Goal: Contribute content: Add original content to the website for others to see

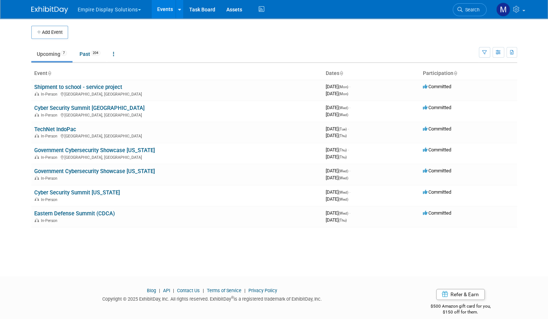
click at [121, 13] on button "Empire Display Solutions" at bounding box center [113, 8] width 73 height 16
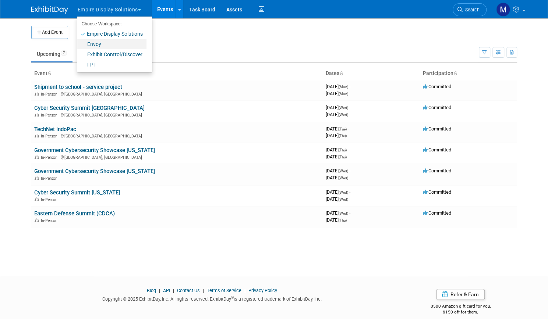
click at [99, 44] on link "Envoy" at bounding box center [111, 44] width 69 height 10
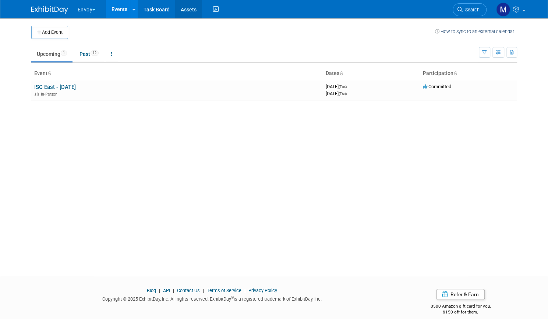
click at [182, 11] on link "Assets" at bounding box center [188, 9] width 27 height 18
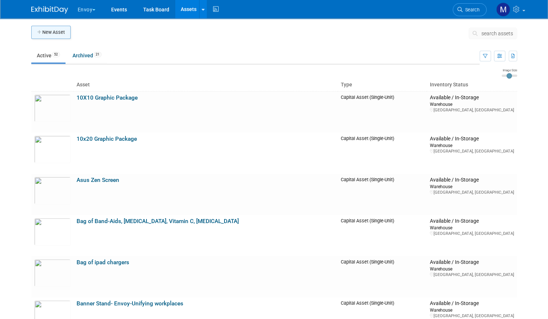
click at [53, 36] on button "New Asset" at bounding box center [50, 32] width 39 height 13
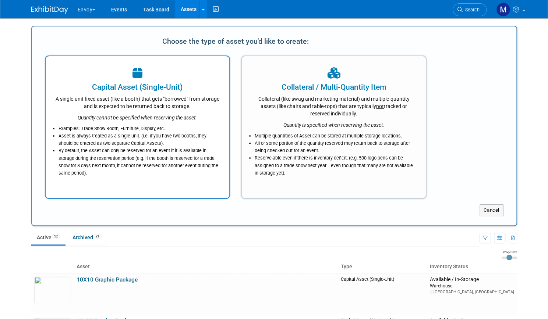
click at [118, 110] on div "Quantity cannot be specified when reserving the asset." at bounding box center [138, 115] width 166 height 11
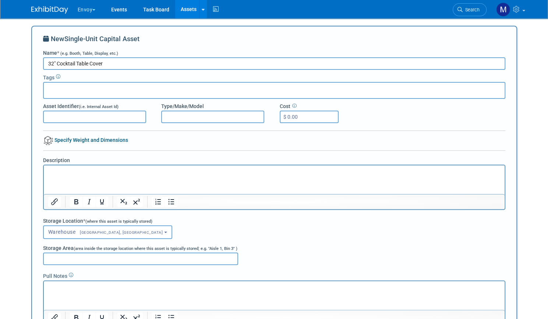
type input "32" Cocktail Table Cover"
click at [288, 232] on div "Warehouse<span style="font-size: 0.75em; padding-left: 12px;" > Bohemia, NY</sp…" at bounding box center [274, 232] width 462 height 14
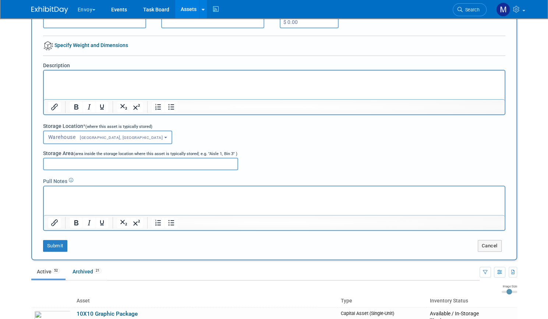
scroll to position [177, 0]
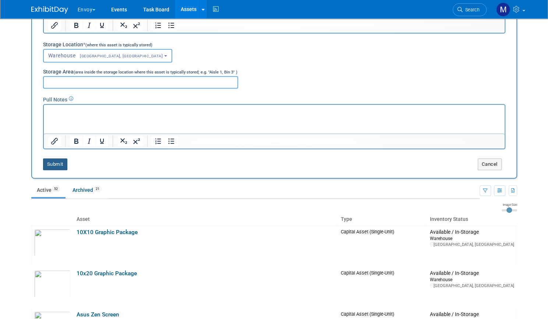
click at [55, 163] on button "Submit" at bounding box center [55, 165] width 24 height 12
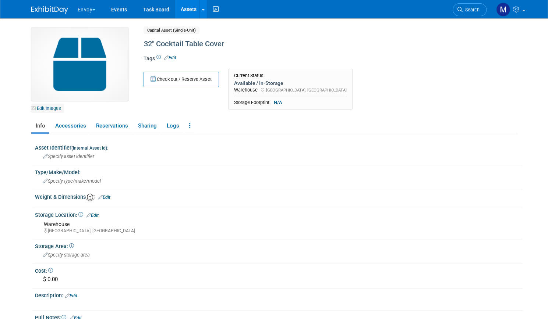
click at [49, 107] on link "Edit Images" at bounding box center [47, 108] width 33 height 9
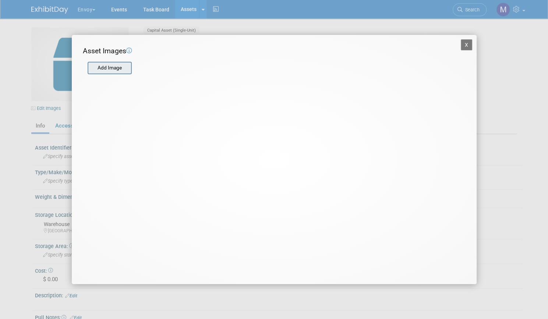
click at [109, 69] on input "file" at bounding box center [87, 68] width 88 height 11
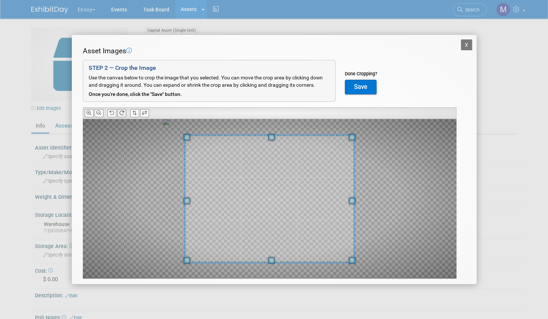
click at [121, 111] on icon at bounding box center [121, 113] width 5 height 5
click at [122, 111] on icon at bounding box center [121, 113] width 5 height 5
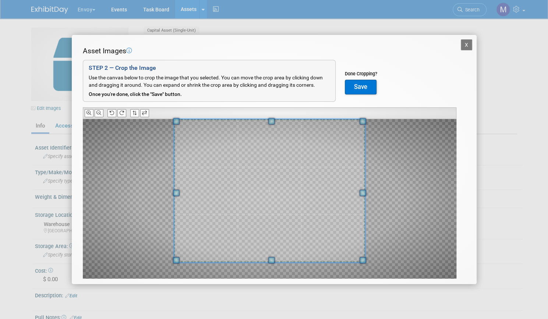
click at [269, 111] on div "Asset Images Add Image STEP 2 — Crop the Image Use the canvas below to crop the…" at bounding box center [274, 174] width 383 height 256
click at [360, 89] on button "Save" at bounding box center [361, 87] width 32 height 15
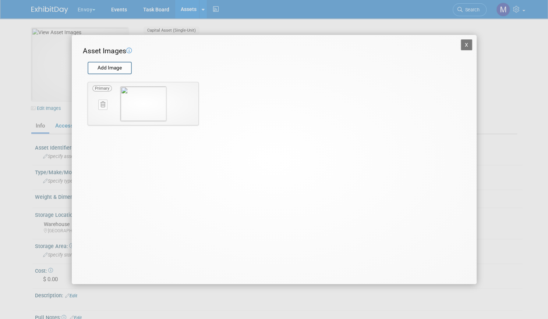
click at [461, 45] on button "X" at bounding box center [467, 44] width 12 height 11
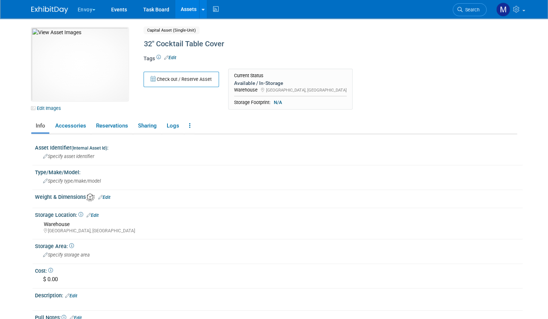
click at [185, 7] on link "Assets" at bounding box center [188, 9] width 27 height 18
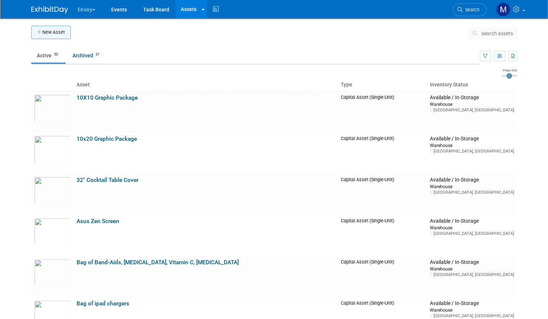
click at [42, 31] on button "New Asset" at bounding box center [50, 32] width 39 height 13
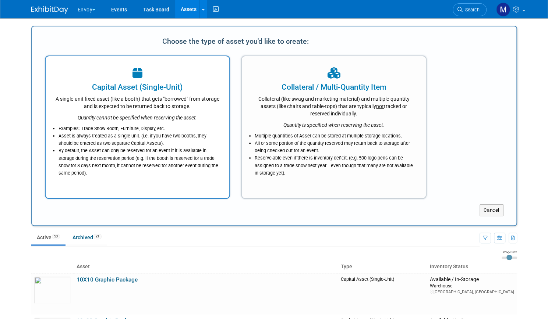
click at [130, 99] on div "A single-unit fixed asset (like a booth) that gets "borrowed" from storage and …" at bounding box center [138, 101] width 166 height 17
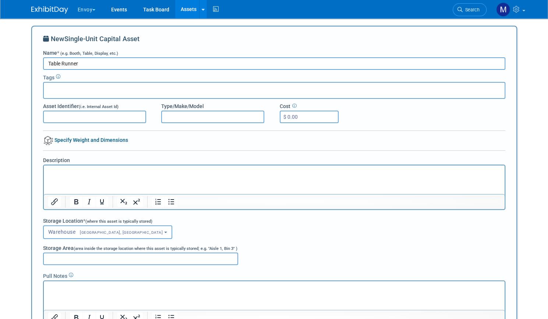
type input "Table Runner"
click at [11, 167] on body "Envoy Choose Workspace: Empire Display Solutions Envoy Exhibit Control/Discover…" at bounding box center [274, 159] width 548 height 319
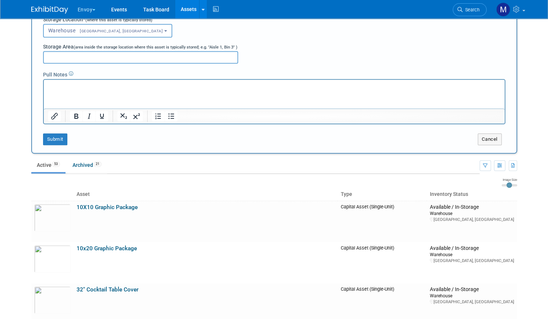
scroll to position [206, 0]
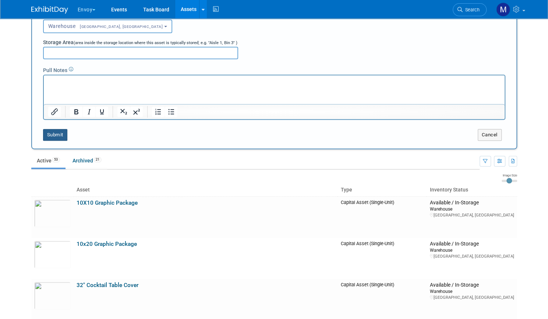
click at [47, 137] on button "Submit" at bounding box center [55, 135] width 24 height 12
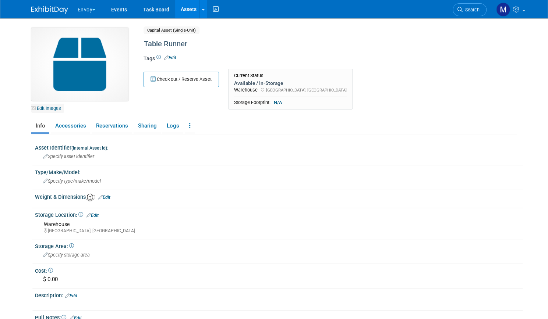
click at [48, 109] on link "Edit Images" at bounding box center [47, 108] width 33 height 9
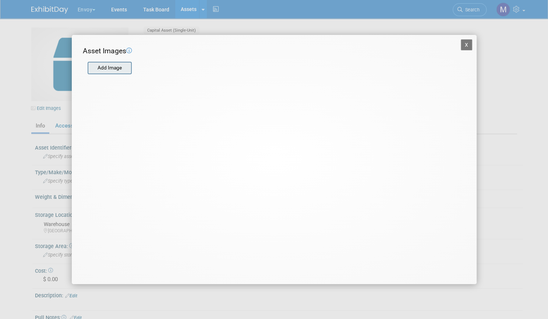
click at [114, 70] on input "file" at bounding box center [87, 68] width 88 height 11
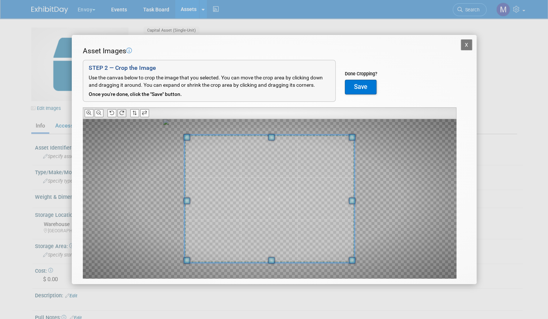
click at [124, 114] on icon at bounding box center [121, 113] width 5 height 5
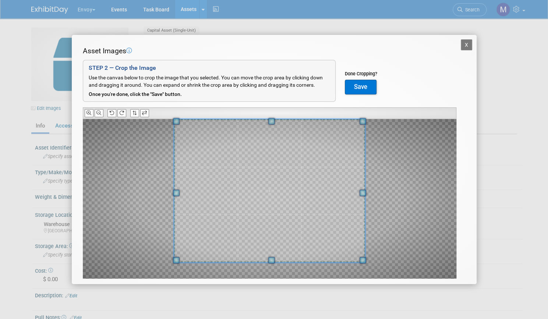
click at [271, 114] on div "Asset Images Add Image STEP 2 — Crop the Image Use the canvas below to crop the…" at bounding box center [274, 174] width 383 height 256
click at [373, 84] on button "Save" at bounding box center [361, 87] width 32 height 15
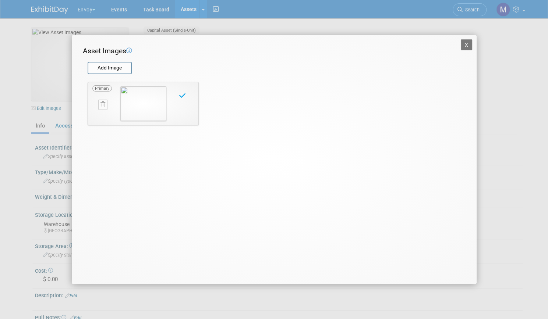
click at [465, 43] on button "X" at bounding box center [467, 44] width 12 height 11
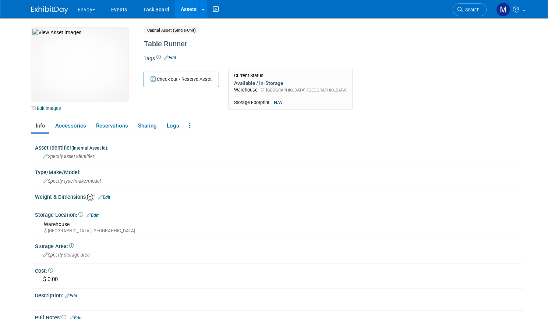
click at [39, 8] on img at bounding box center [49, 9] width 37 height 7
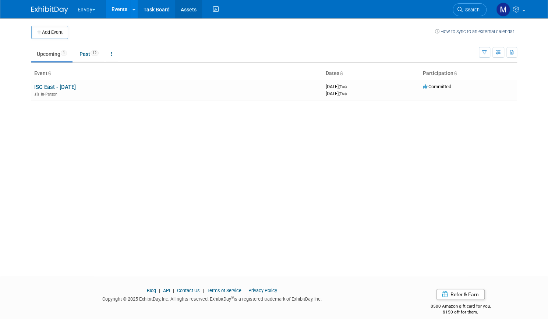
click at [181, 11] on link "Assets" at bounding box center [188, 9] width 27 height 18
